Goal: Task Accomplishment & Management: Use online tool/utility

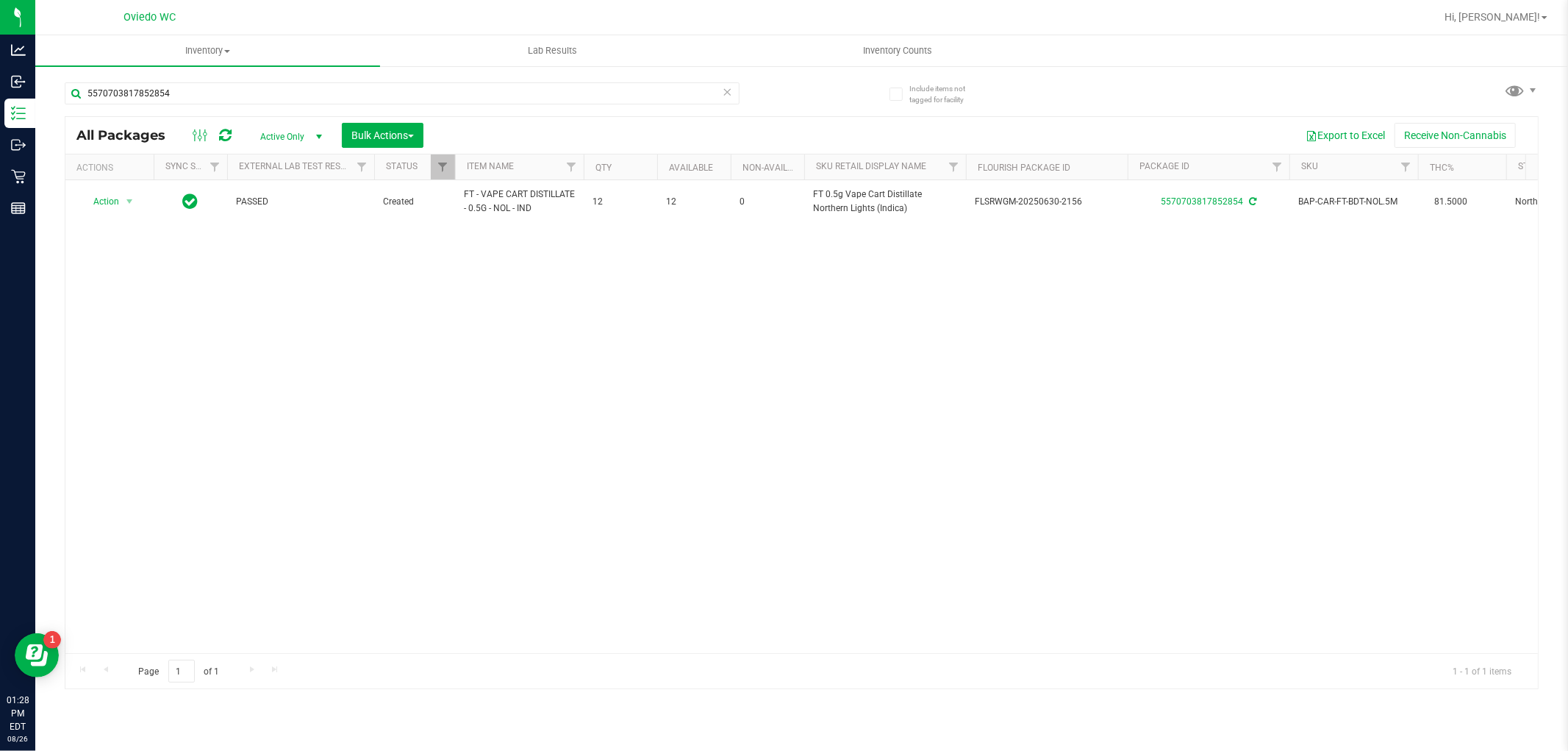
click at [294, 78] on div "5570703817852854" at bounding box center [433, 93] width 737 height 47
click at [291, 87] on input "5570703817852854" at bounding box center [402, 93] width 675 height 22
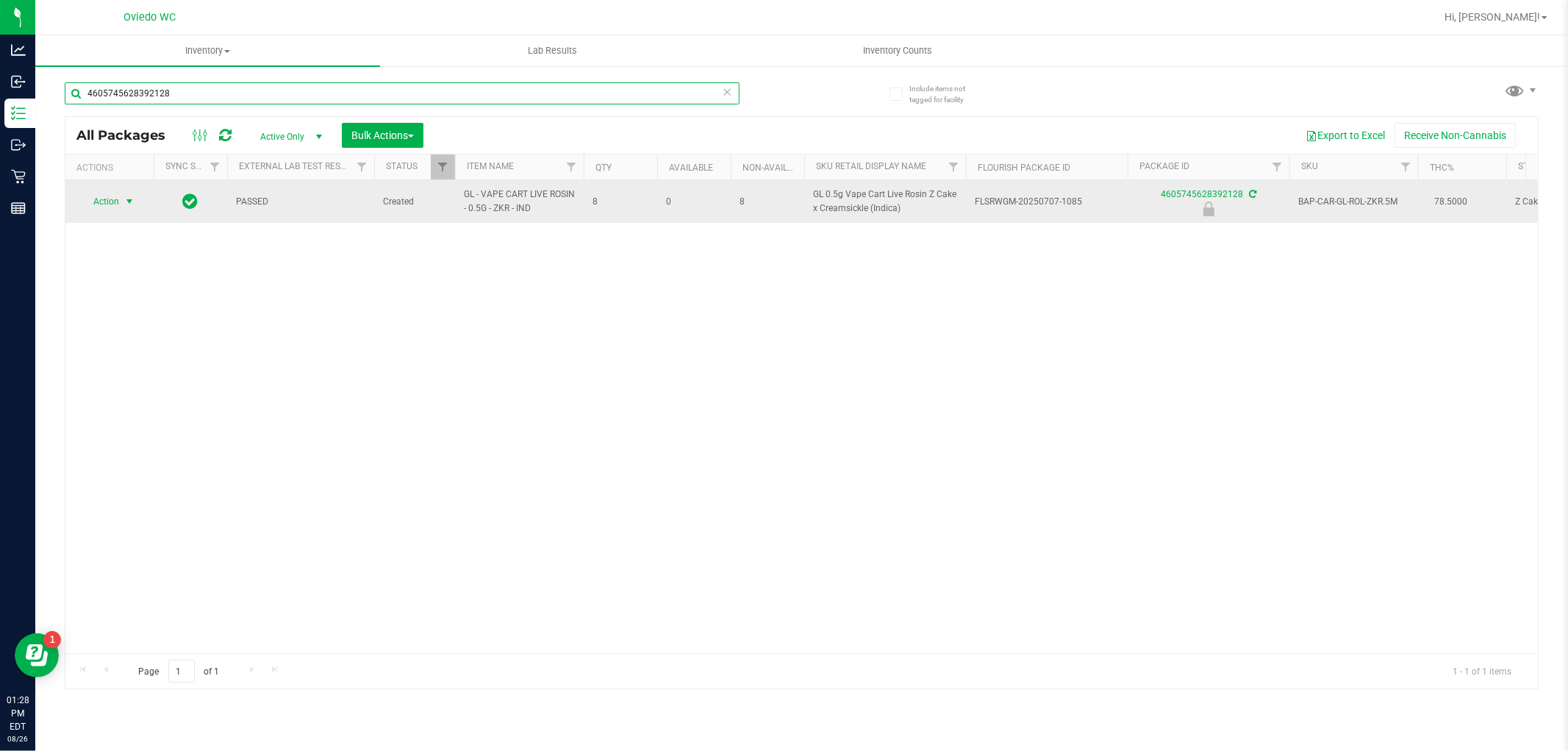
type input "4605745628392128"
click at [125, 205] on span "select" at bounding box center [129, 201] width 12 height 12
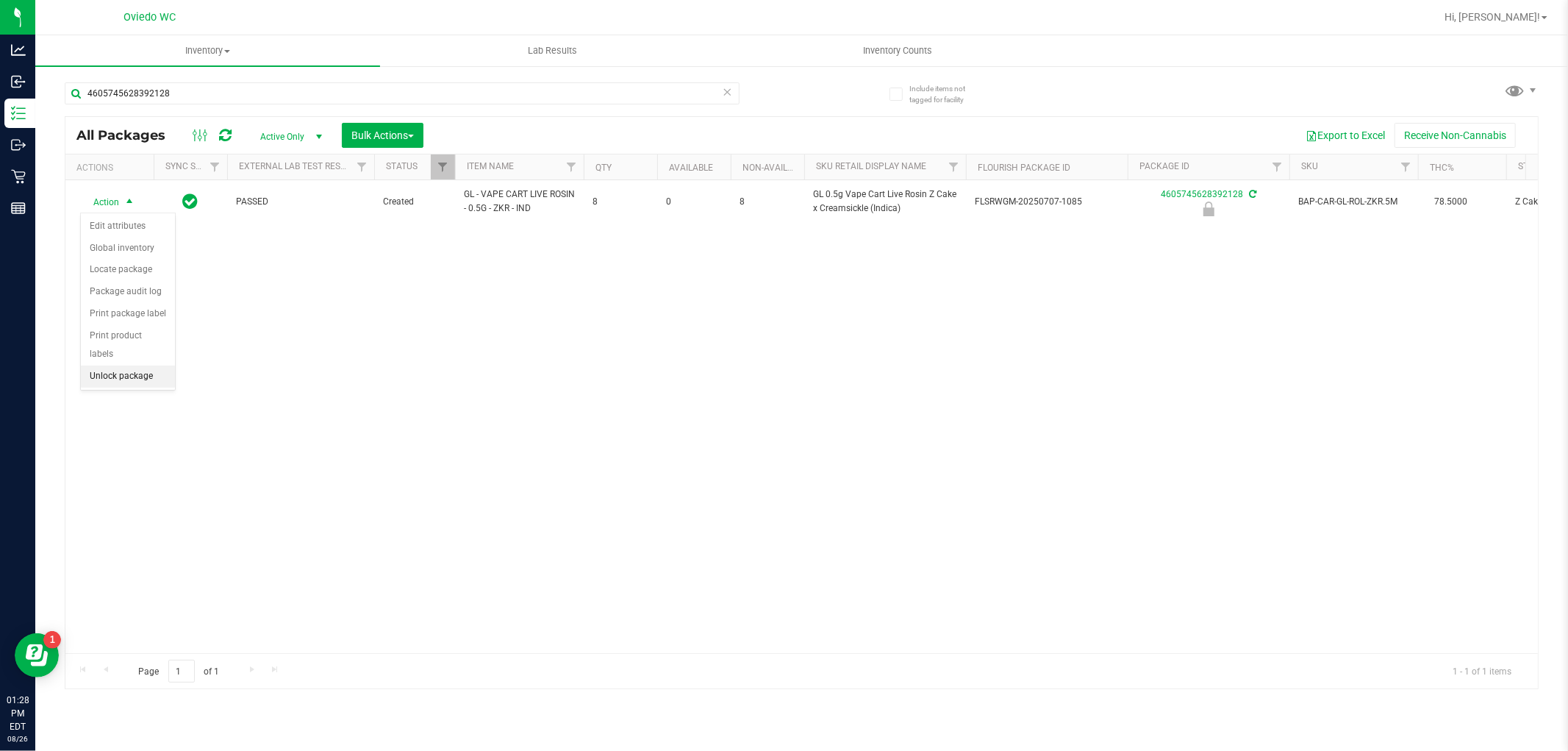
click at [131, 380] on li "Unlock package" at bounding box center [127, 377] width 94 height 22
